Goal: Use online tool/utility: Utilize a website feature to perform a specific function

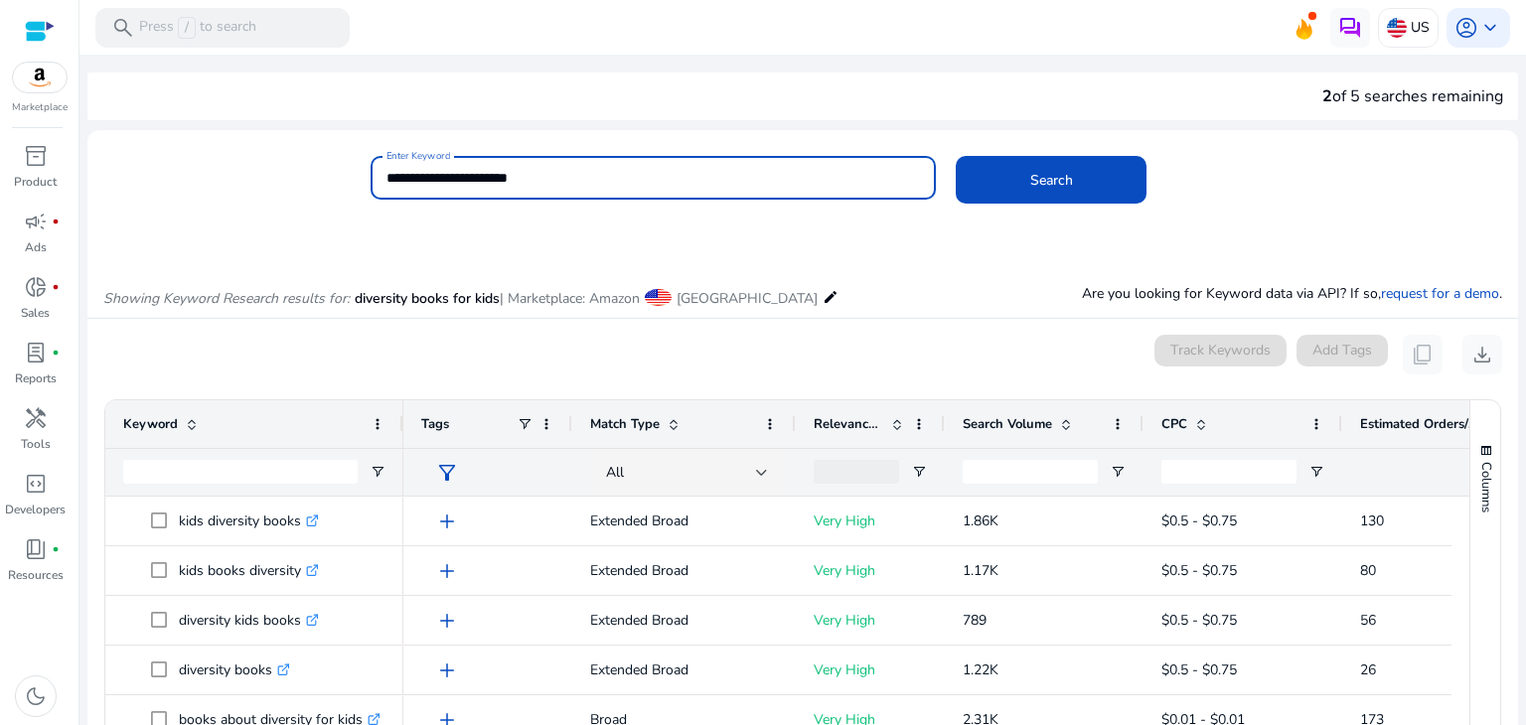
drag, startPoint x: 560, startPoint y: 176, endPoint x: 338, endPoint y: 176, distance: 222.6
click at [338, 176] on div "**********" at bounding box center [794, 188] width 1415 height 65
click at [956, 156] on button "Search" at bounding box center [1051, 180] width 191 height 48
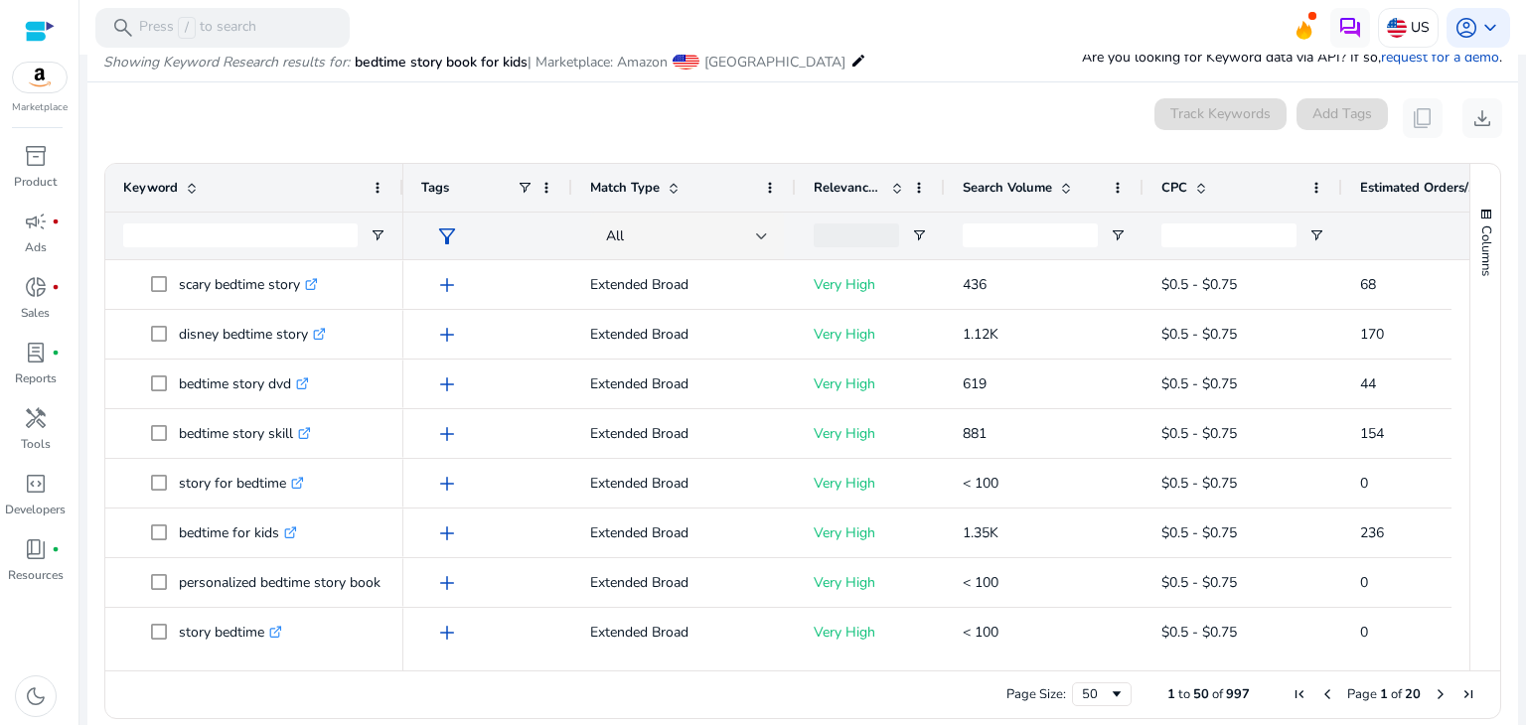
click at [1415, 191] on span "Estimated Orders/Month" at bounding box center [1419, 188] width 119 height 18
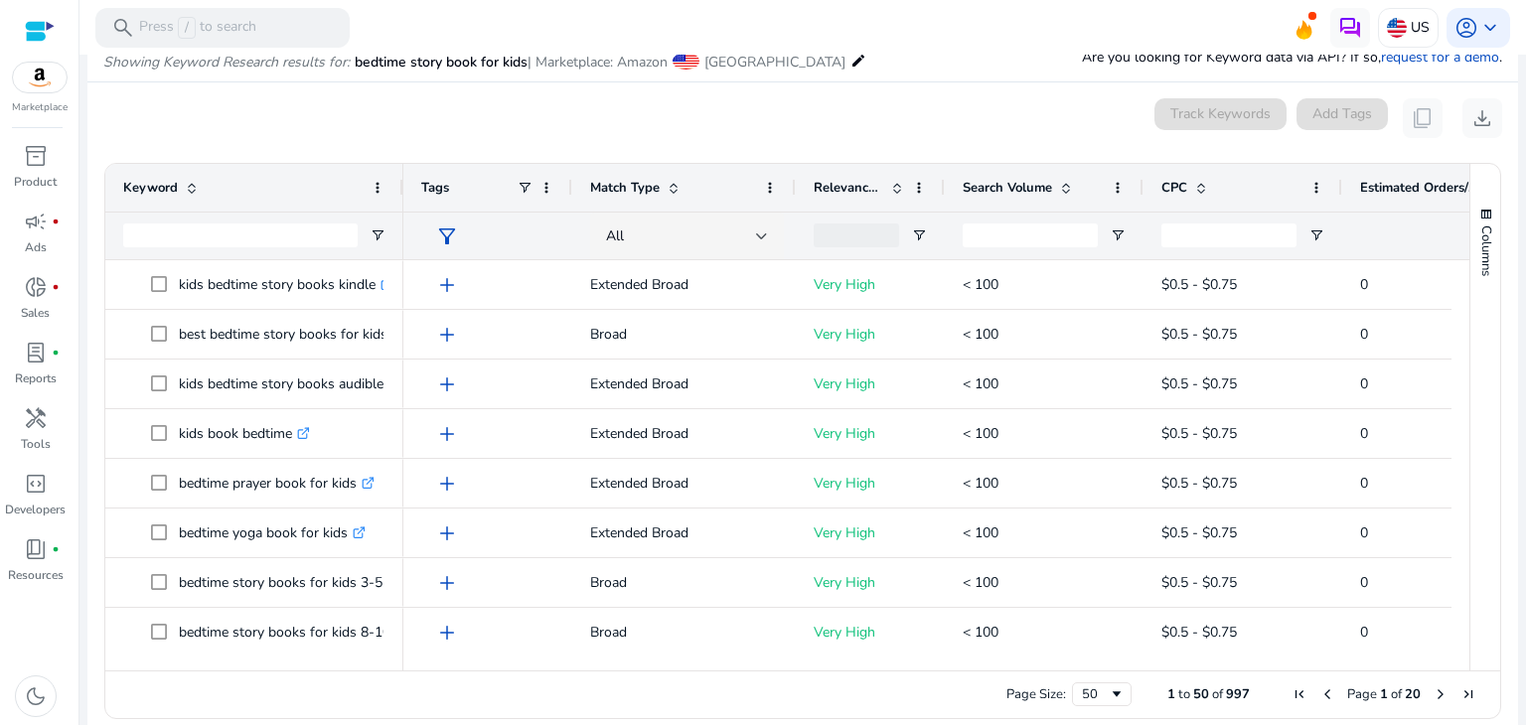
click at [1415, 191] on span "Estimated Orders/Month" at bounding box center [1419, 188] width 119 height 18
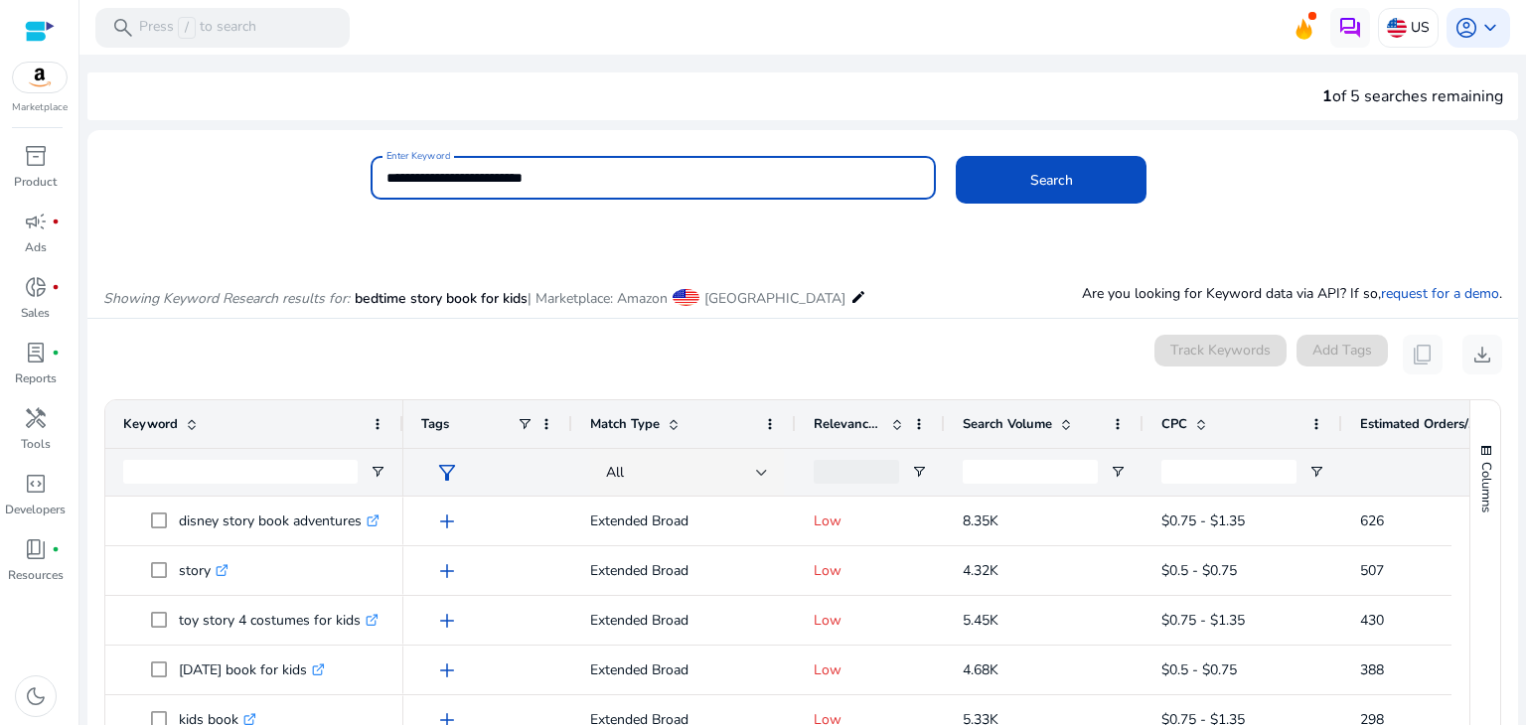
drag, startPoint x: 574, startPoint y: 181, endPoint x: 343, endPoint y: 183, distance: 231.5
click at [343, 183] on div "**********" at bounding box center [794, 188] width 1415 height 65
paste input
type input "**********"
click at [1039, 177] on span "Search" at bounding box center [1051, 180] width 43 height 21
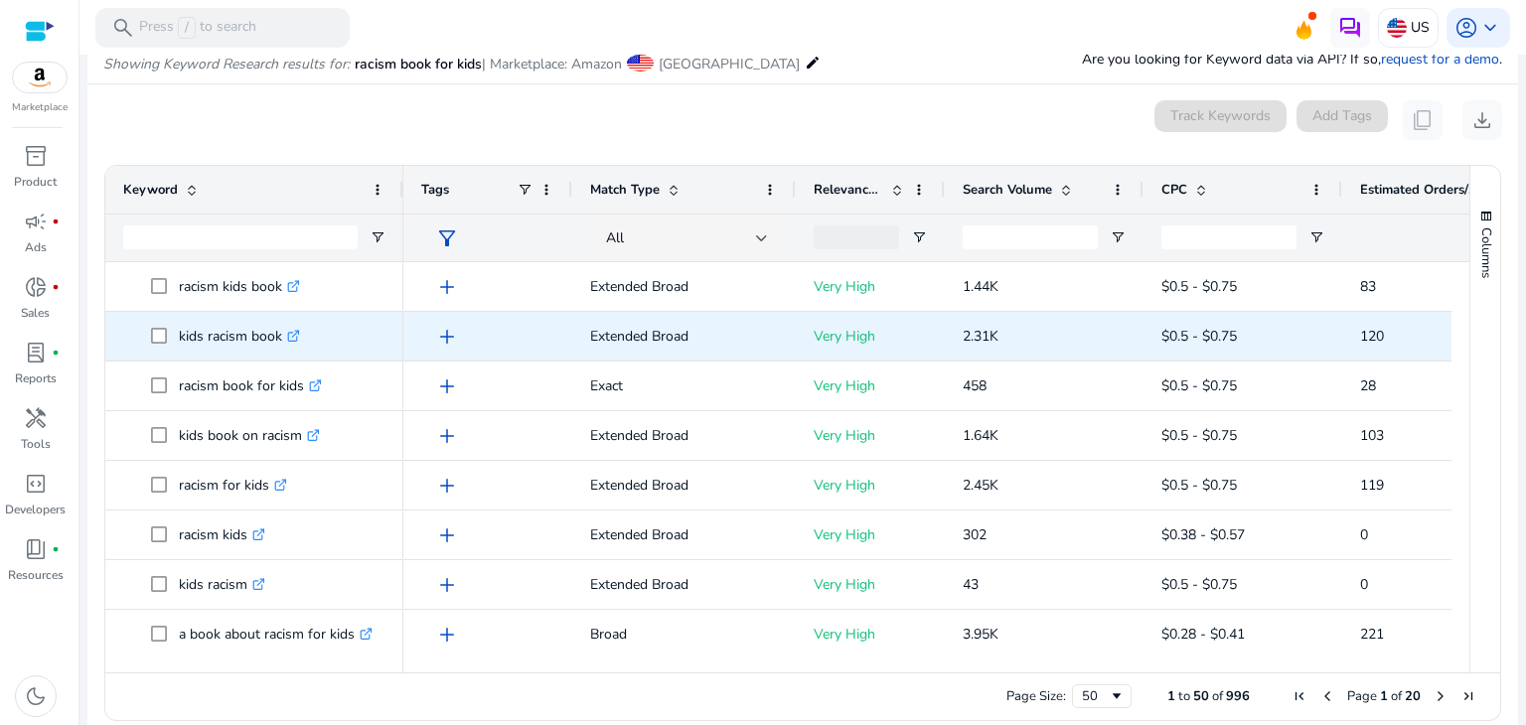
scroll to position [236, 0]
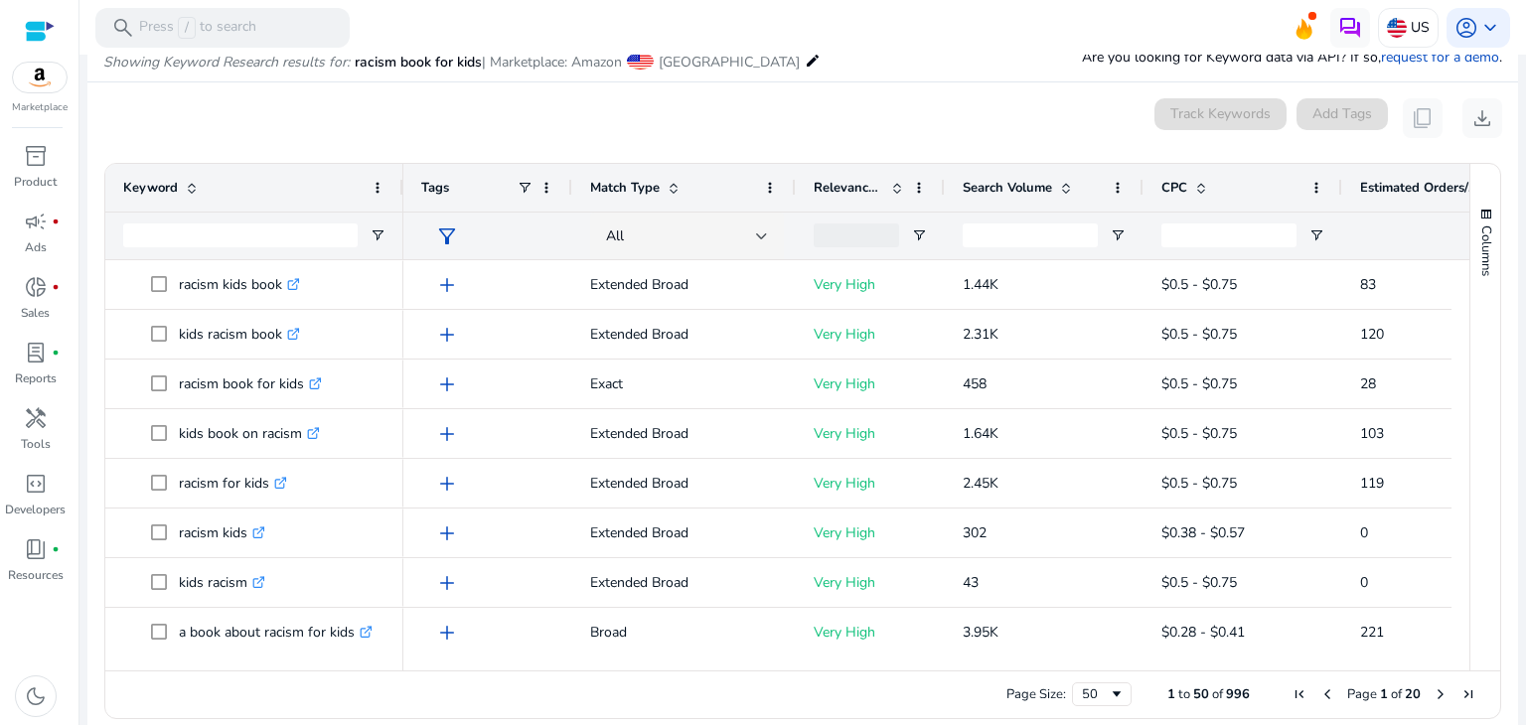
click at [860, 190] on span "Relevance Score" at bounding box center [849, 188] width 70 height 18
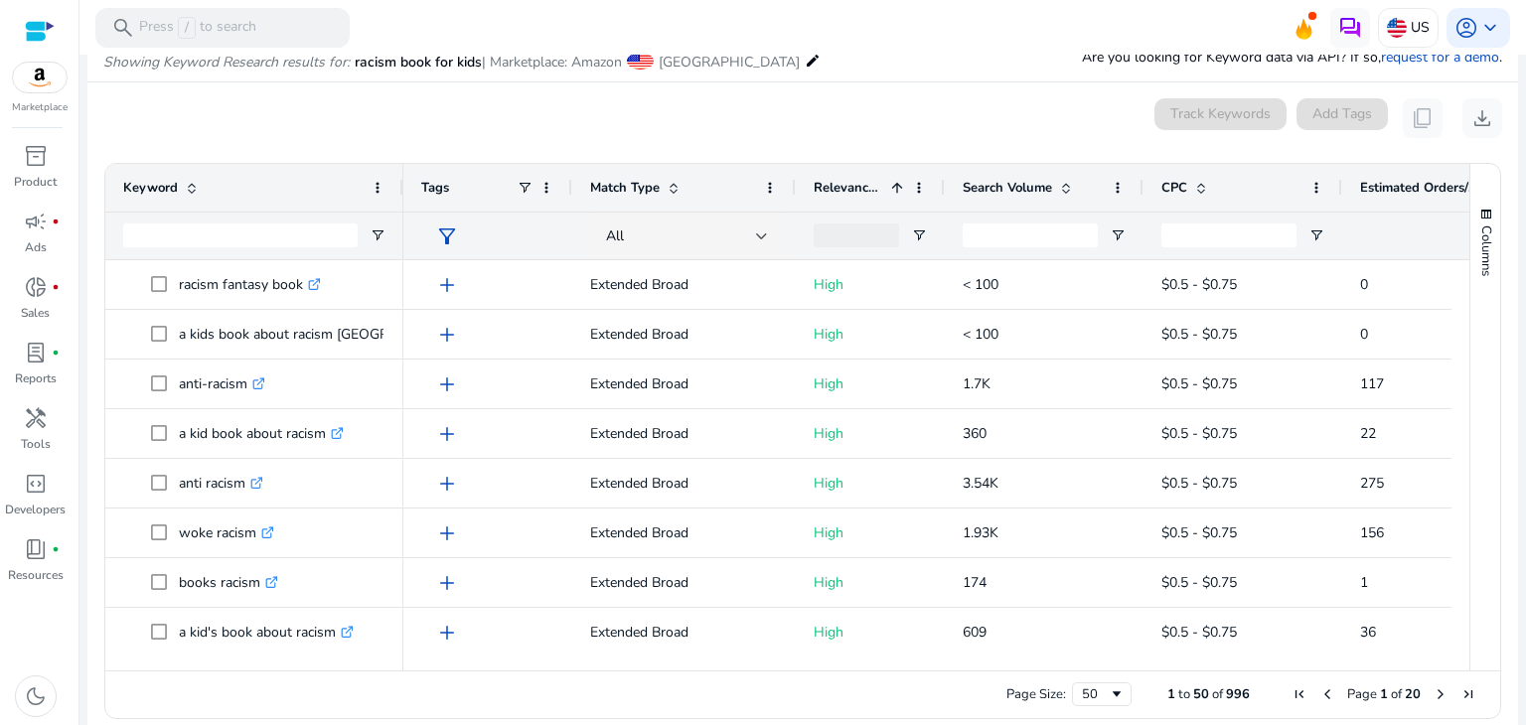
click at [860, 190] on span "Relevance Score" at bounding box center [849, 188] width 70 height 18
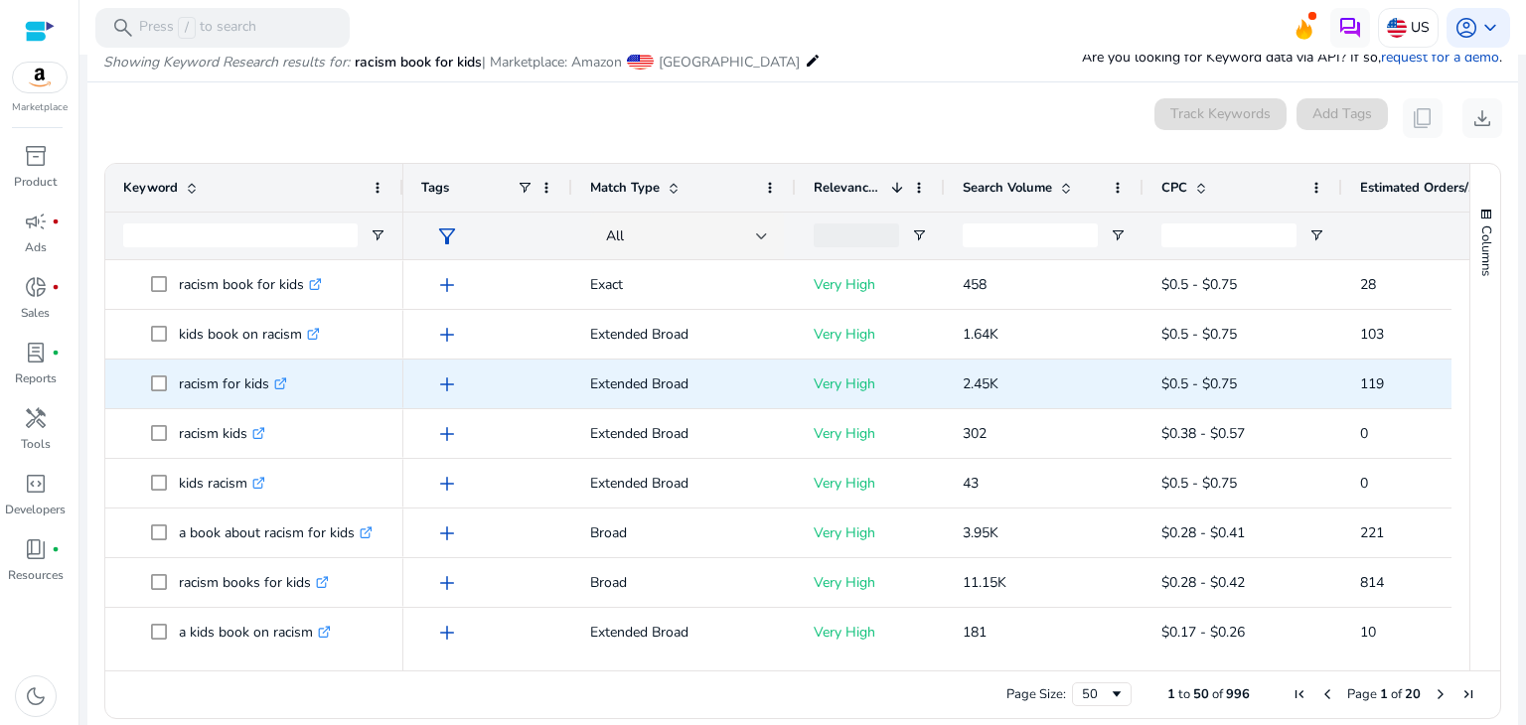
scroll to position [0, 0]
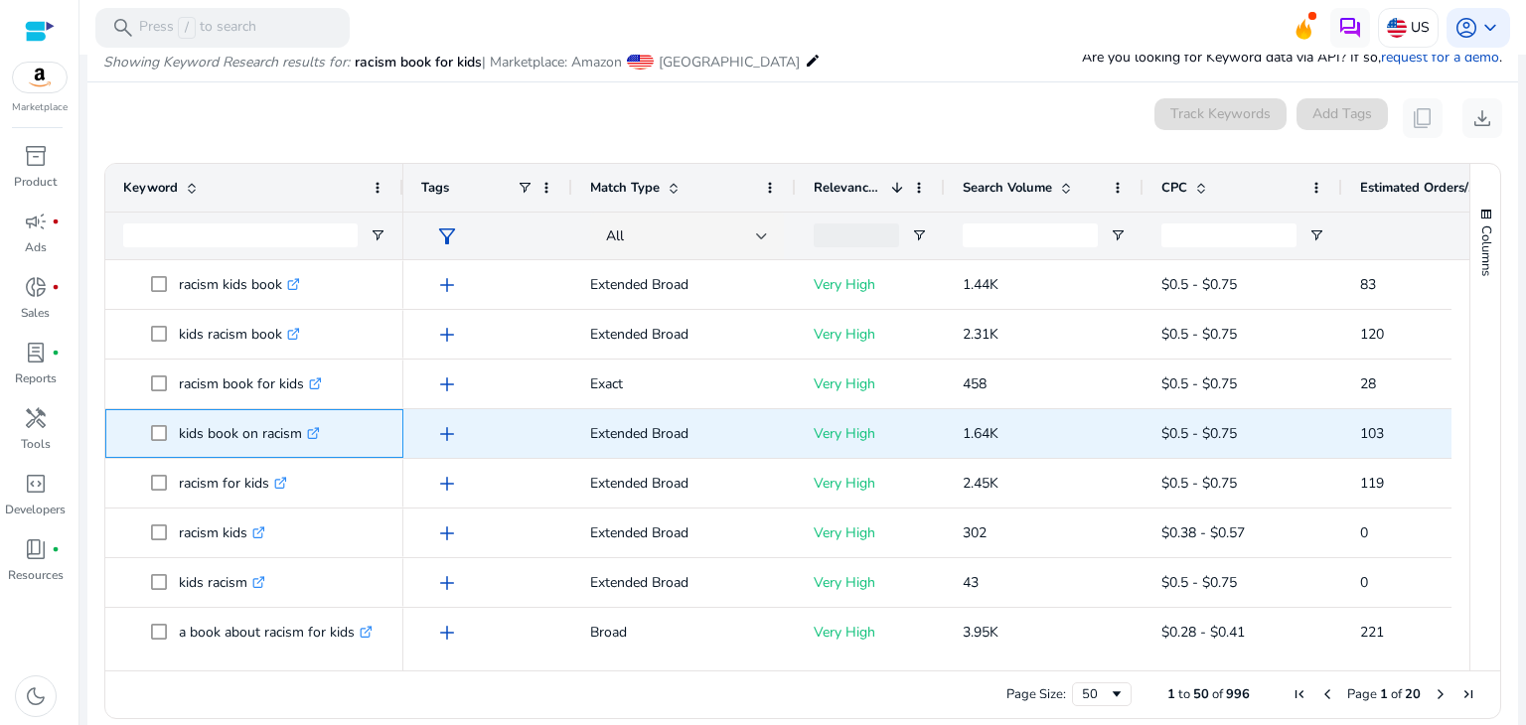
drag, startPoint x: 175, startPoint y: 427, endPoint x: 296, endPoint y: 431, distance: 121.3
click at [296, 431] on span "kids book on racism .st0{fill:#2c8af8}" at bounding box center [268, 433] width 234 height 41
copy span "kids book on racism"
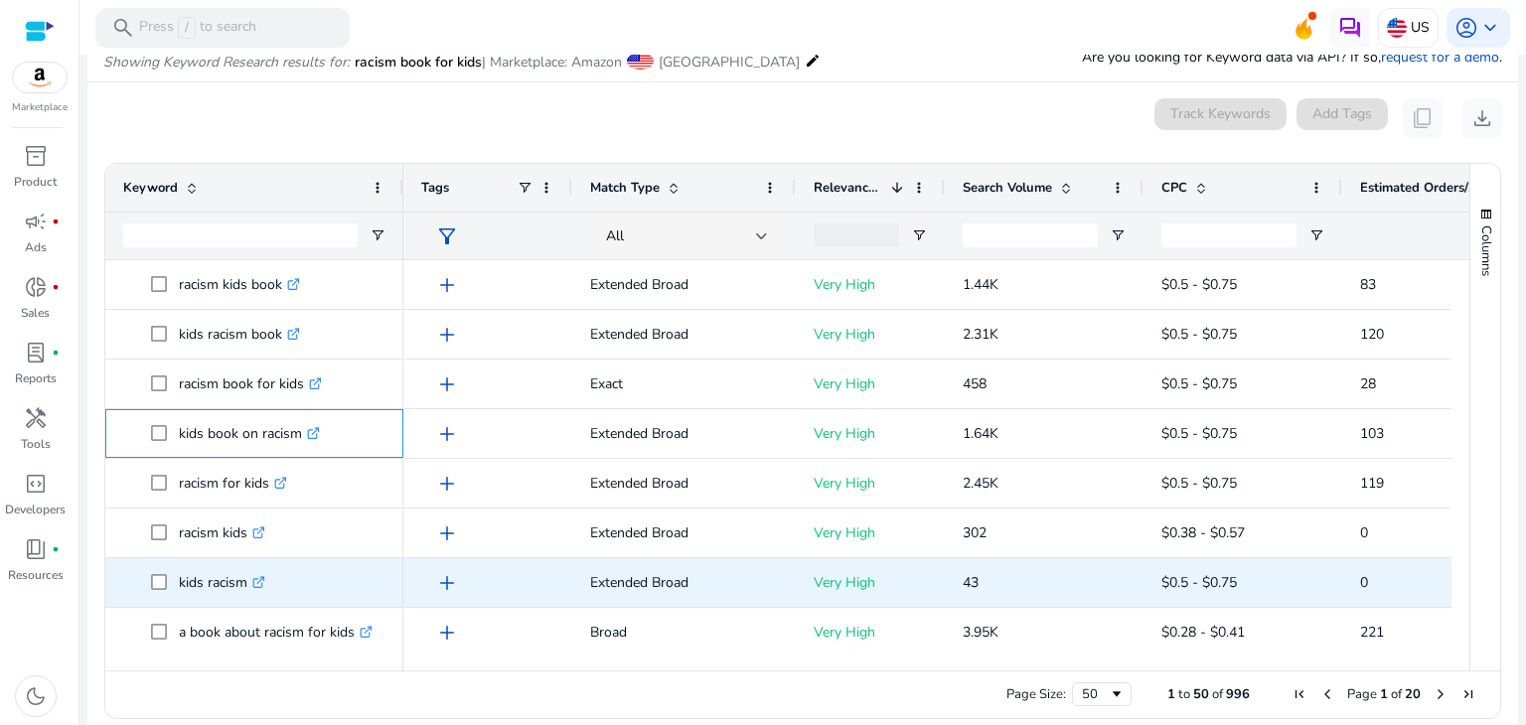
scroll to position [99, 0]
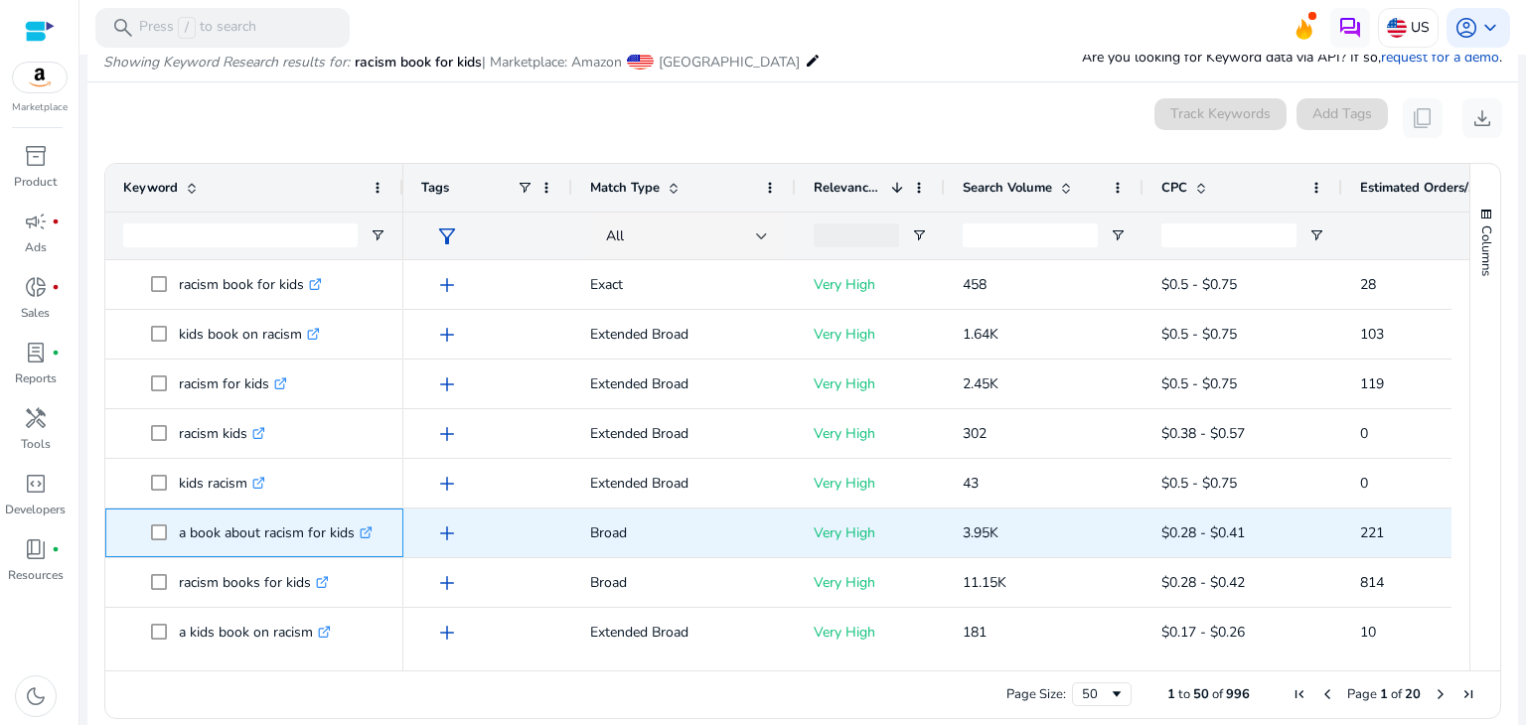
drag, startPoint x: 172, startPoint y: 529, endPoint x: 350, endPoint y: 537, distance: 178.0
click at [350, 537] on span "a book about racism for kids .st0{fill:#2c8af8}" at bounding box center [268, 533] width 234 height 41
copy span "a book about racism for kids"
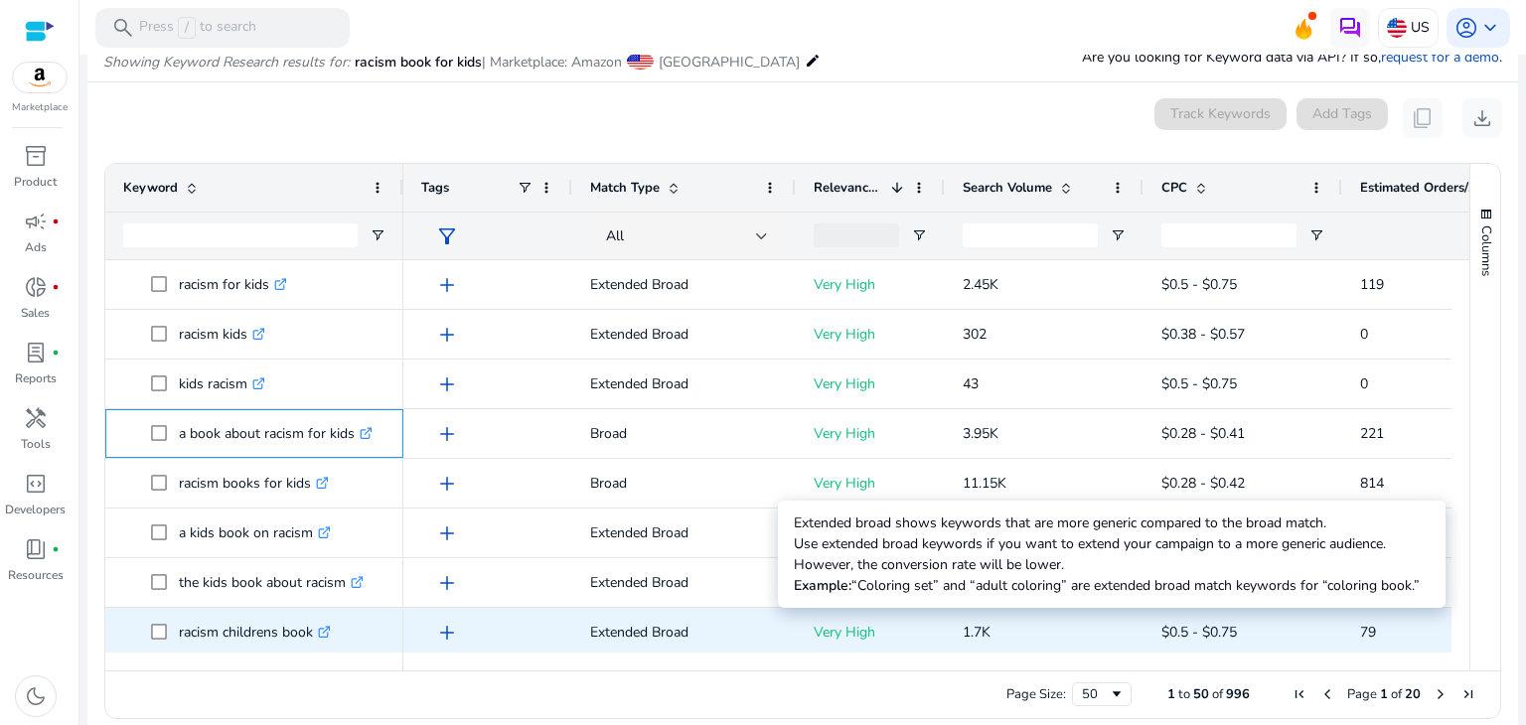
scroll to position [298, 0]
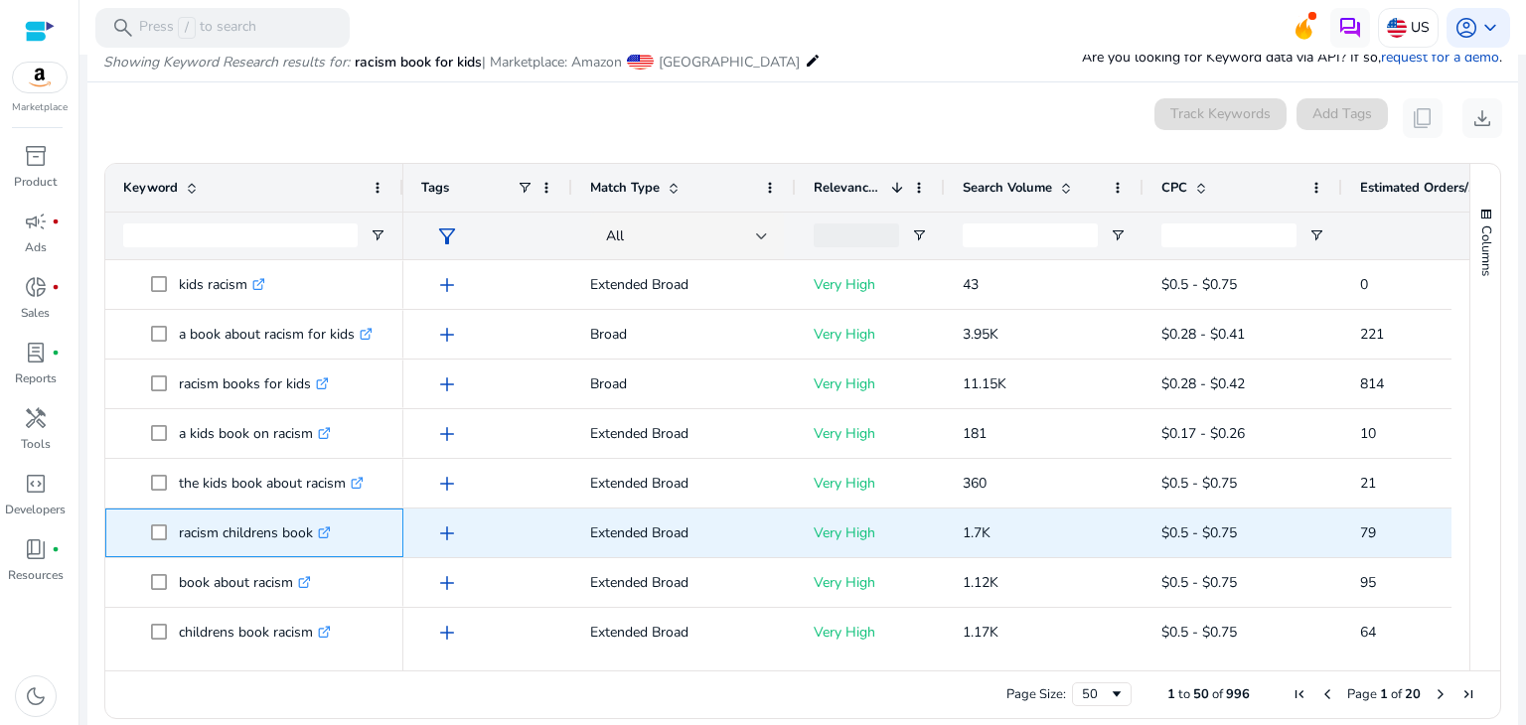
drag, startPoint x: 312, startPoint y: 538, endPoint x: 176, endPoint y: 530, distance: 136.4
click at [176, 530] on span "racism childrens book .st0{fill:#2c8af8}" at bounding box center [268, 533] width 234 height 41
click at [176, 530] on span at bounding box center [165, 533] width 28 height 41
drag, startPoint x: 176, startPoint y: 530, endPoint x: 306, endPoint y: 532, distance: 130.2
click at [306, 532] on span "racism childrens book .st0{fill:#2c8af8}" at bounding box center [268, 533] width 234 height 41
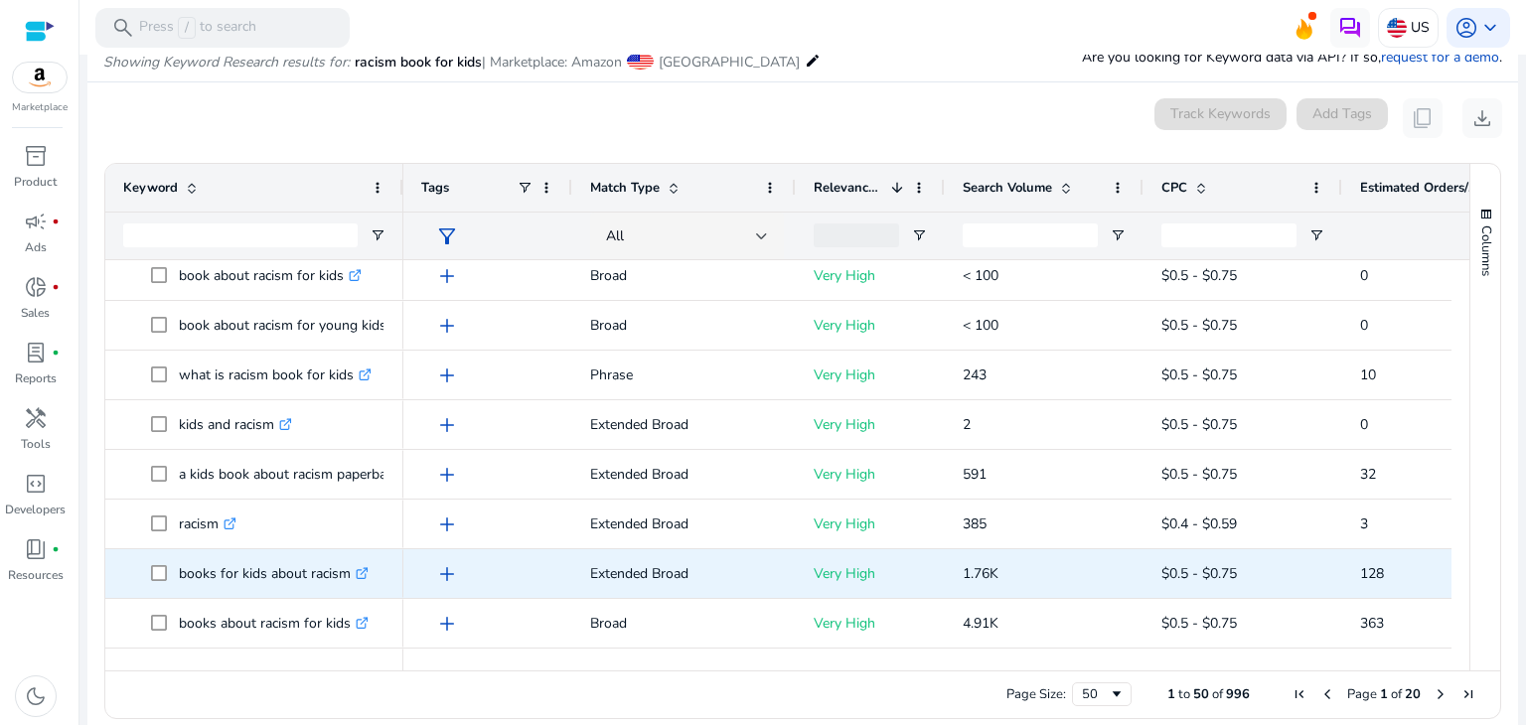
scroll to position [1093, 0]
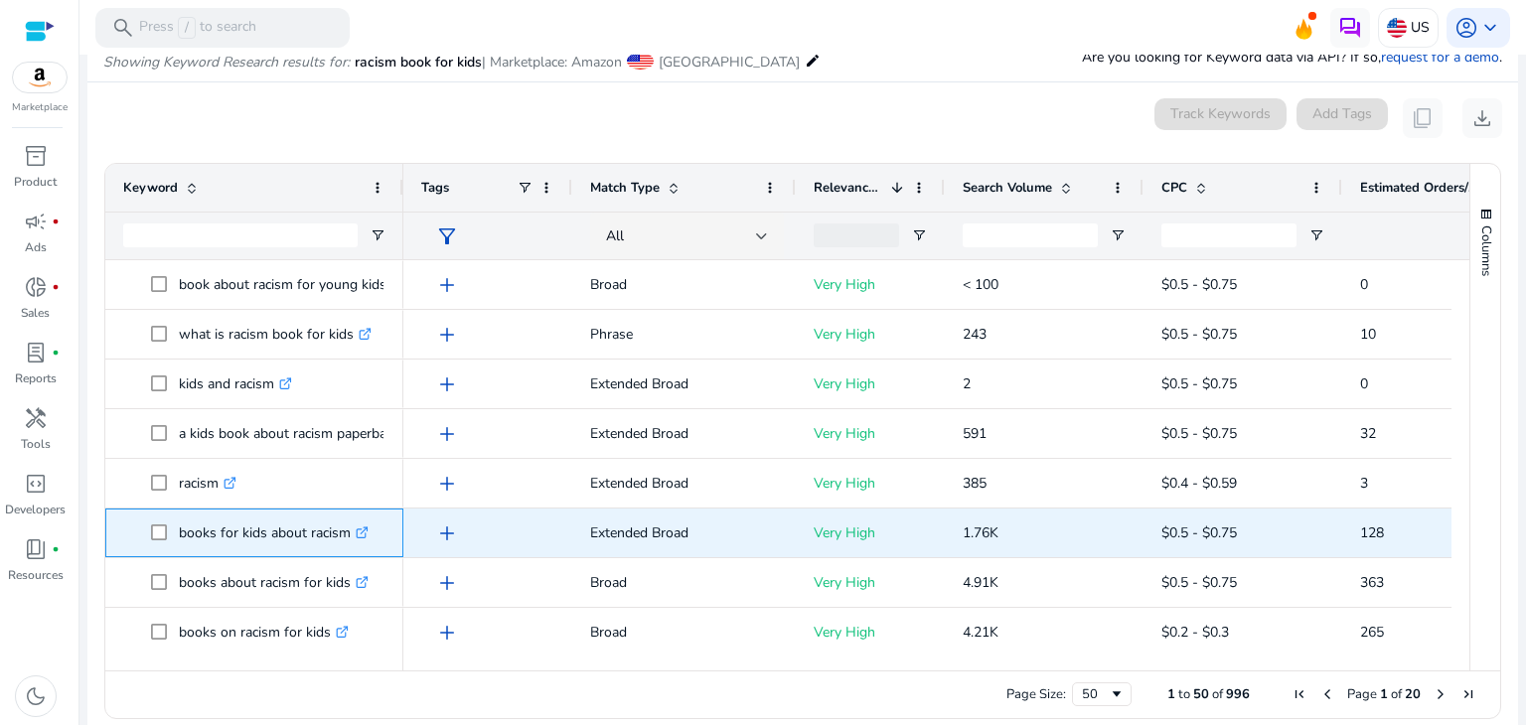
drag, startPoint x: 176, startPoint y: 532, endPoint x: 346, endPoint y: 531, distance: 169.9
click at [346, 531] on span "books for kids about racism .st0{fill:#2c8af8}" at bounding box center [268, 533] width 234 height 41
copy span "books for kids about racism"
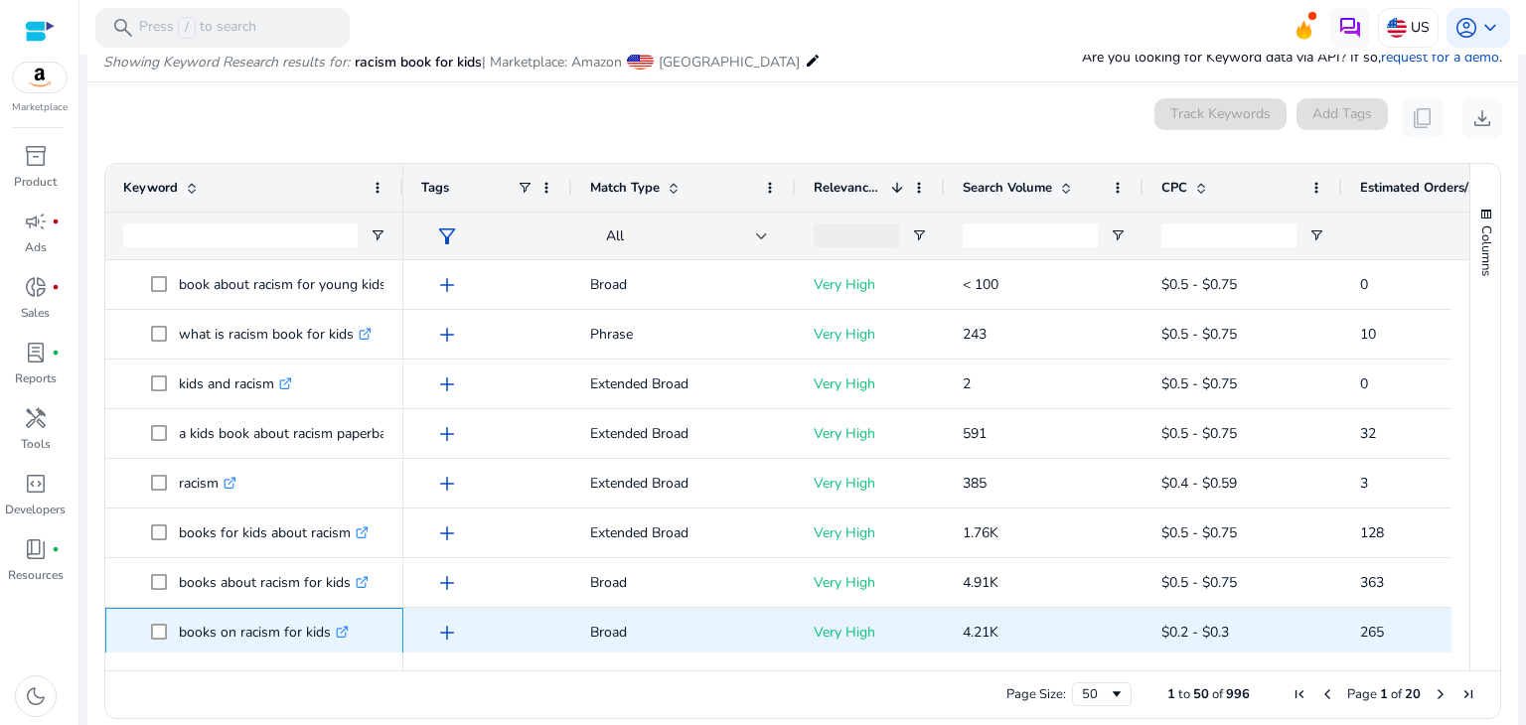
drag, startPoint x: 177, startPoint y: 630, endPoint x: 325, endPoint y: 635, distance: 148.1
click at [325, 635] on span "books on racism for kids .st0{fill:#2c8af8}" at bounding box center [268, 632] width 234 height 41
copy span "books on racism for kids"
